Goal: Information Seeking & Learning: Learn about a topic

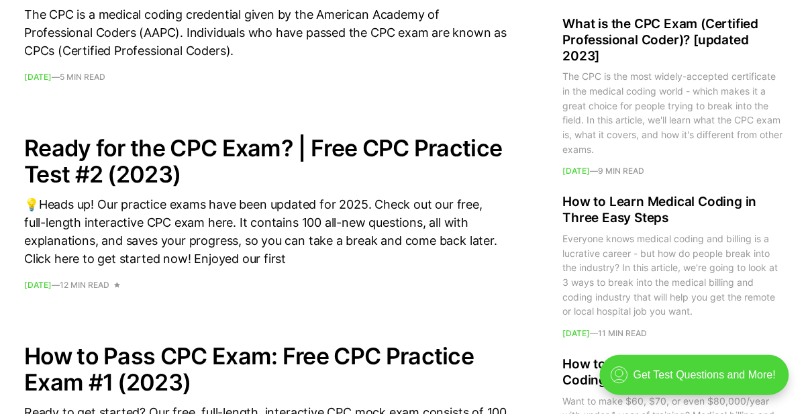
scroll to position [1763, 0]
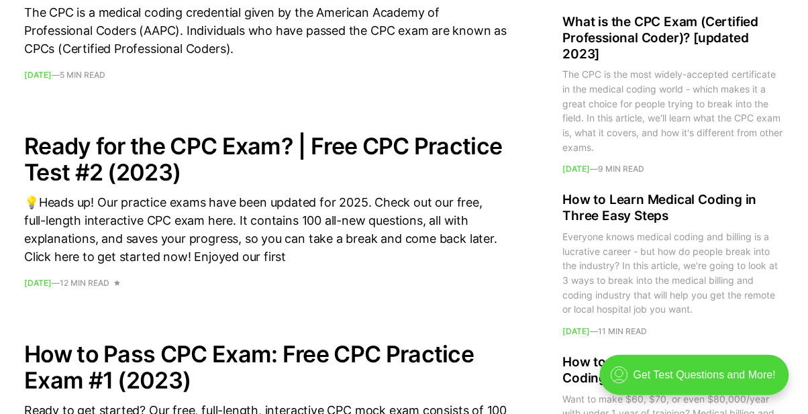
click at [635, 229] on div "Everyone knows medical coding and billing is a lucrative career - but how do pe…" at bounding box center [673, 272] width 221 height 87
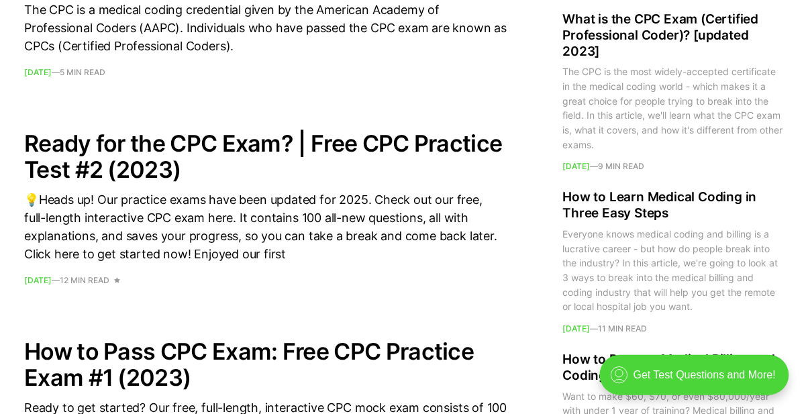
scroll to position [1782, 0]
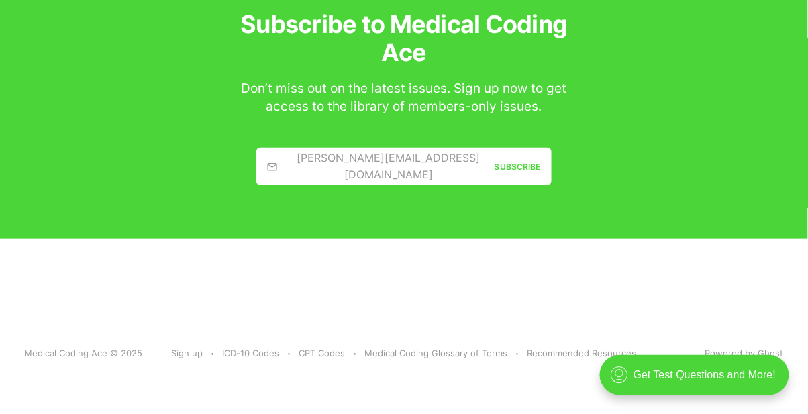
scroll to position [10254, 0]
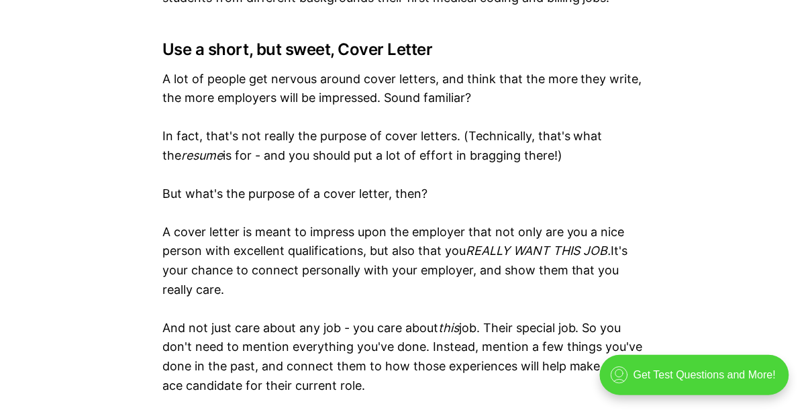
scroll to position [5664, 0]
